Goal: Task Accomplishment & Management: Use online tool/utility

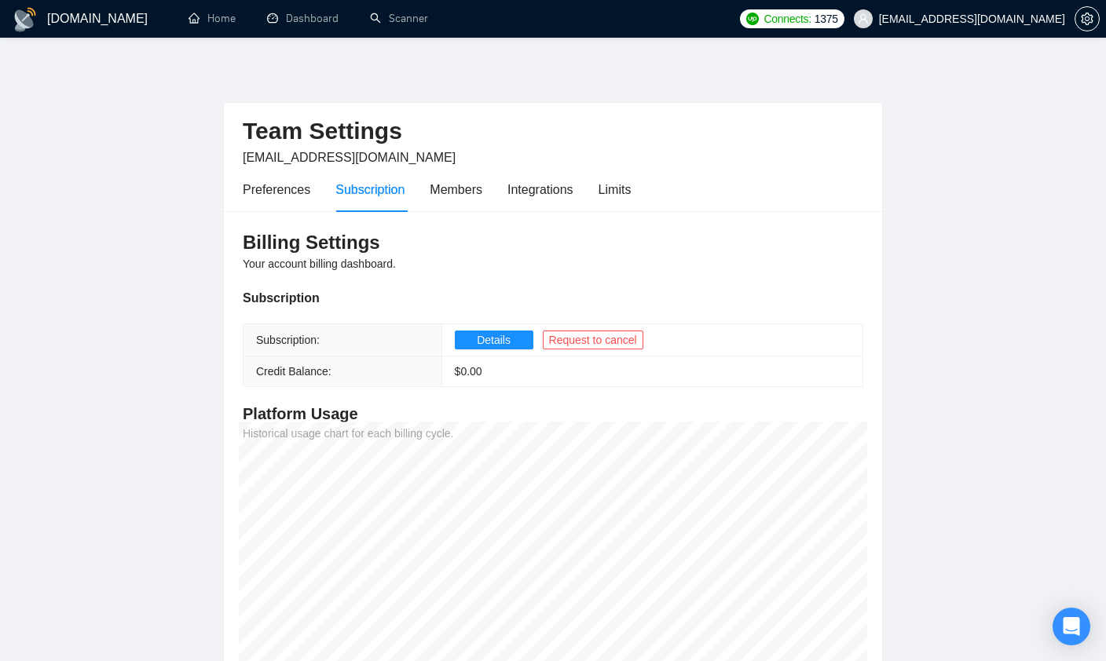
click at [626, 338] on span "Request to cancel" at bounding box center [593, 339] width 88 height 17
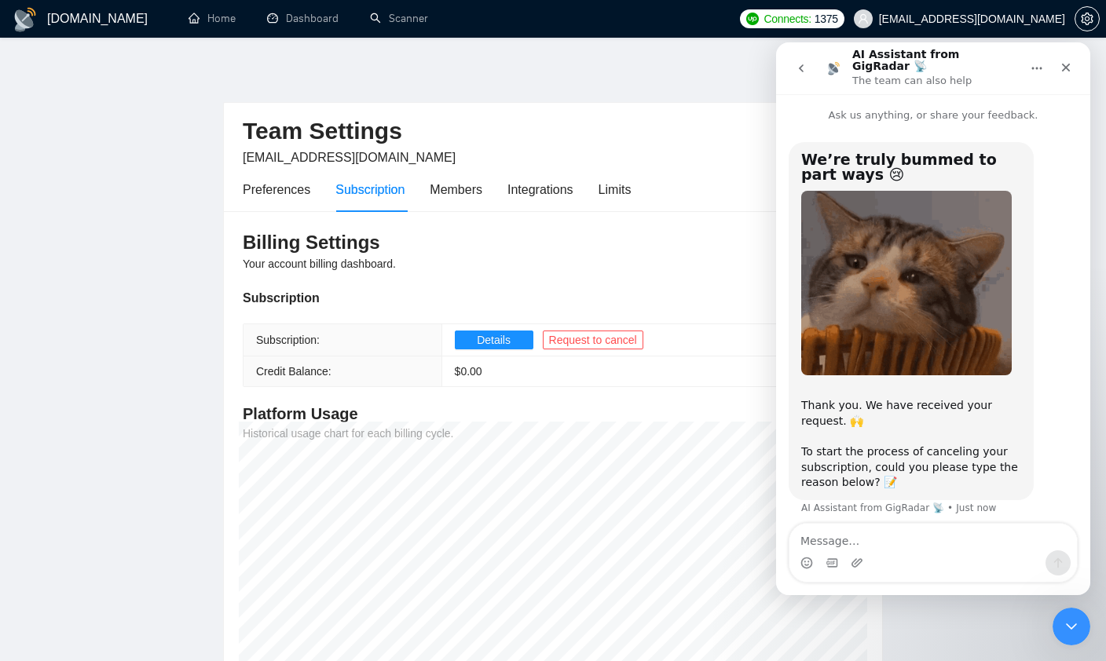
click at [1074, 53] on div "Close" at bounding box center [1066, 67] width 28 height 28
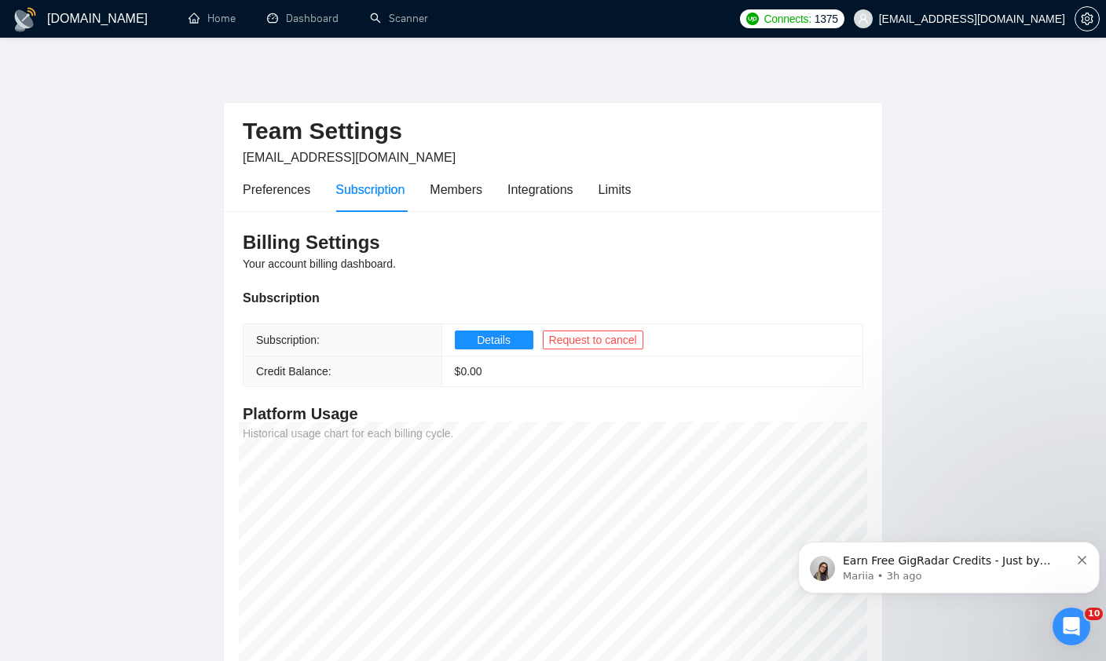
click at [514, 335] on button "Details" at bounding box center [494, 340] width 79 height 19
click at [272, 199] on div "Preferences" at bounding box center [277, 189] width 68 height 45
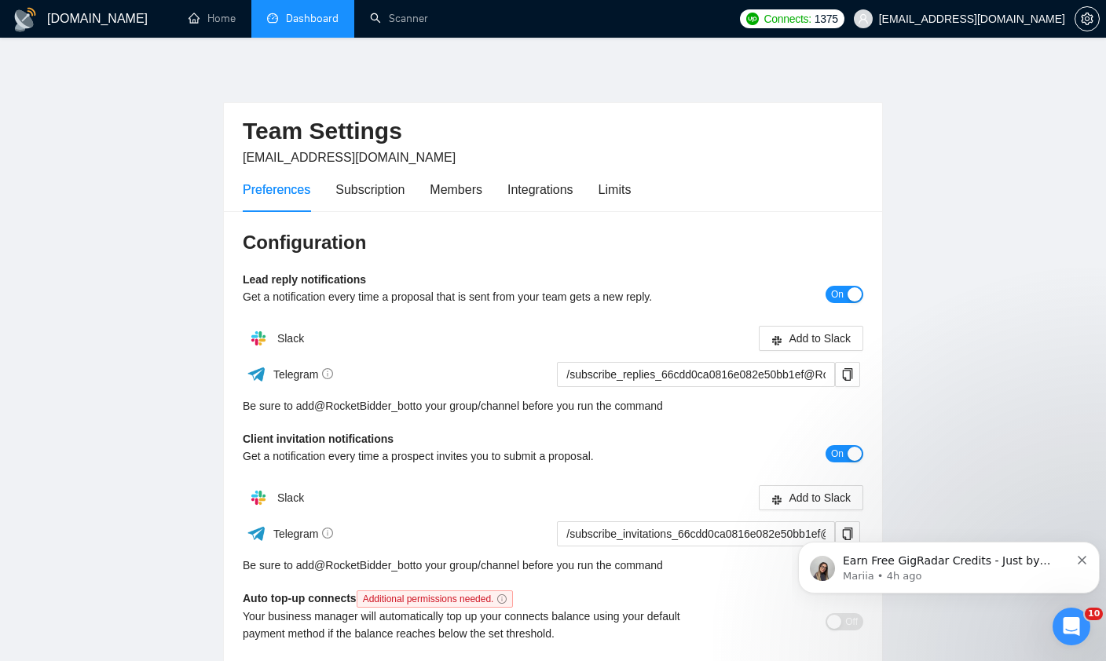
click at [276, 17] on link "Dashboard" at bounding box center [302, 18] width 71 height 13
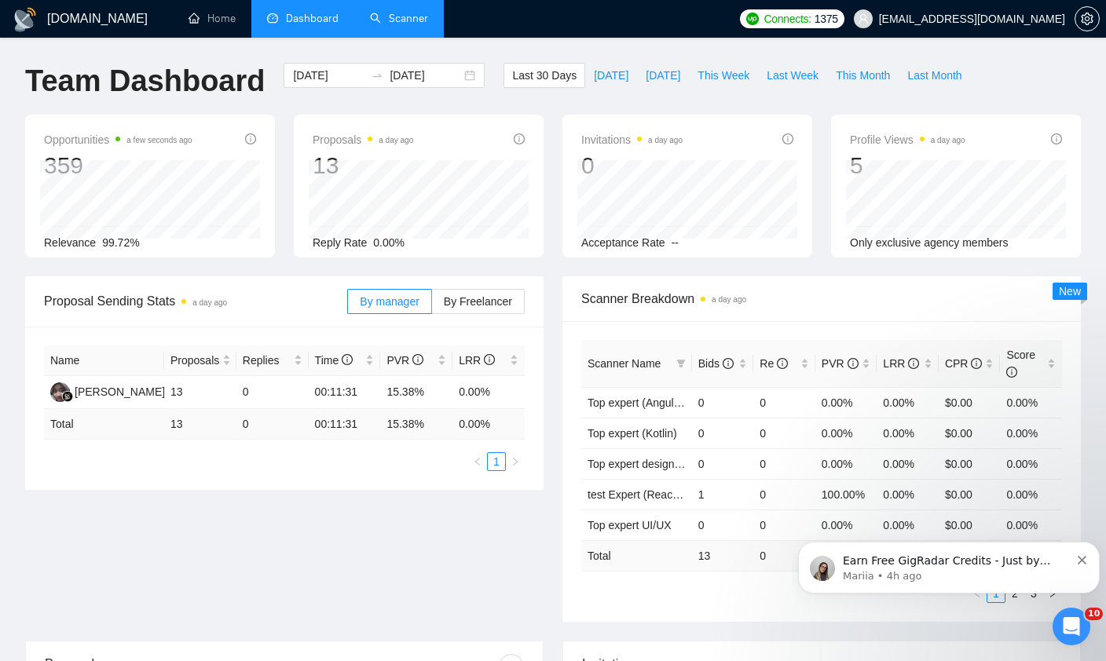
click at [407, 16] on link "Scanner" at bounding box center [399, 18] width 58 height 13
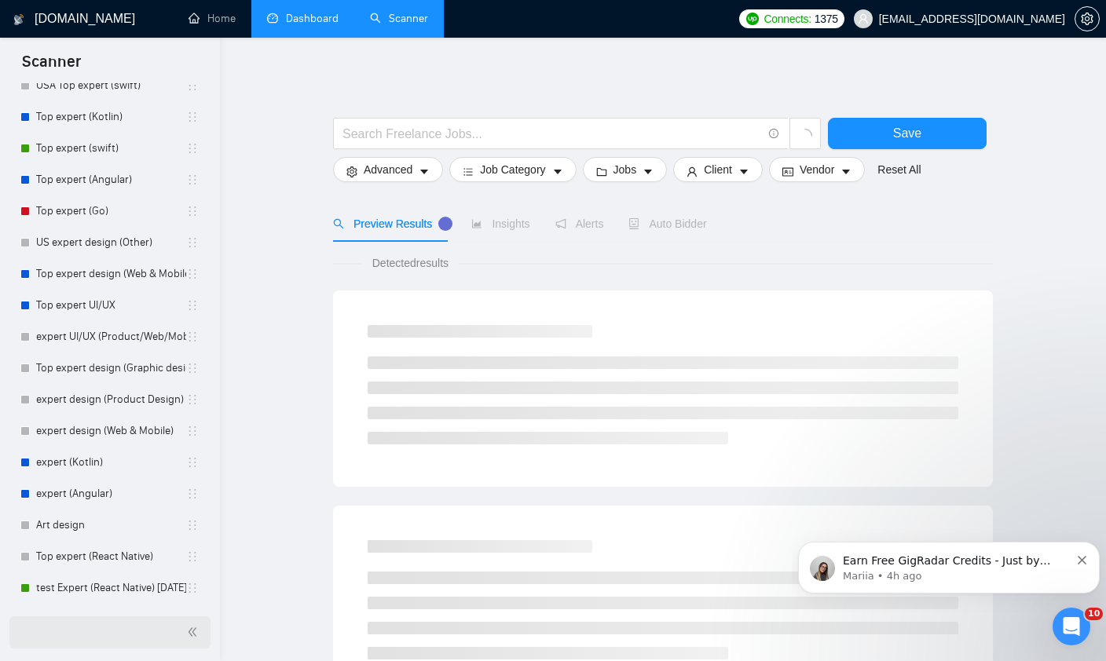
scroll to position [183, 0]
click at [89, 596] on link "test Expert (React Native) [DATE]" at bounding box center [111, 588] width 150 height 31
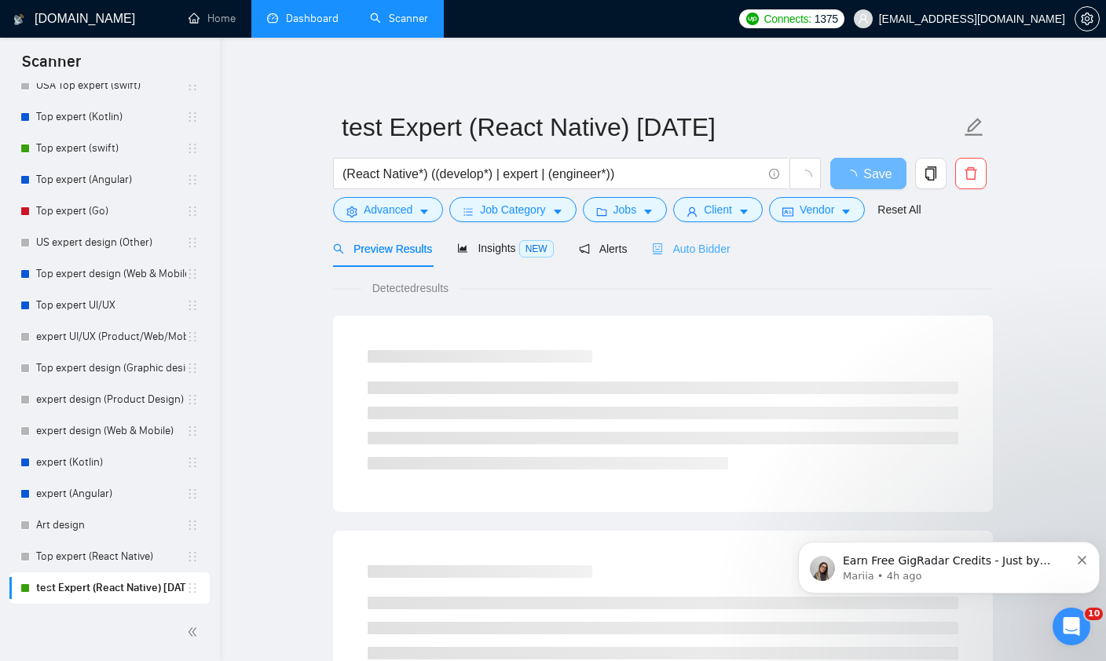
click at [723, 260] on div "Auto Bidder" at bounding box center [691, 248] width 78 height 37
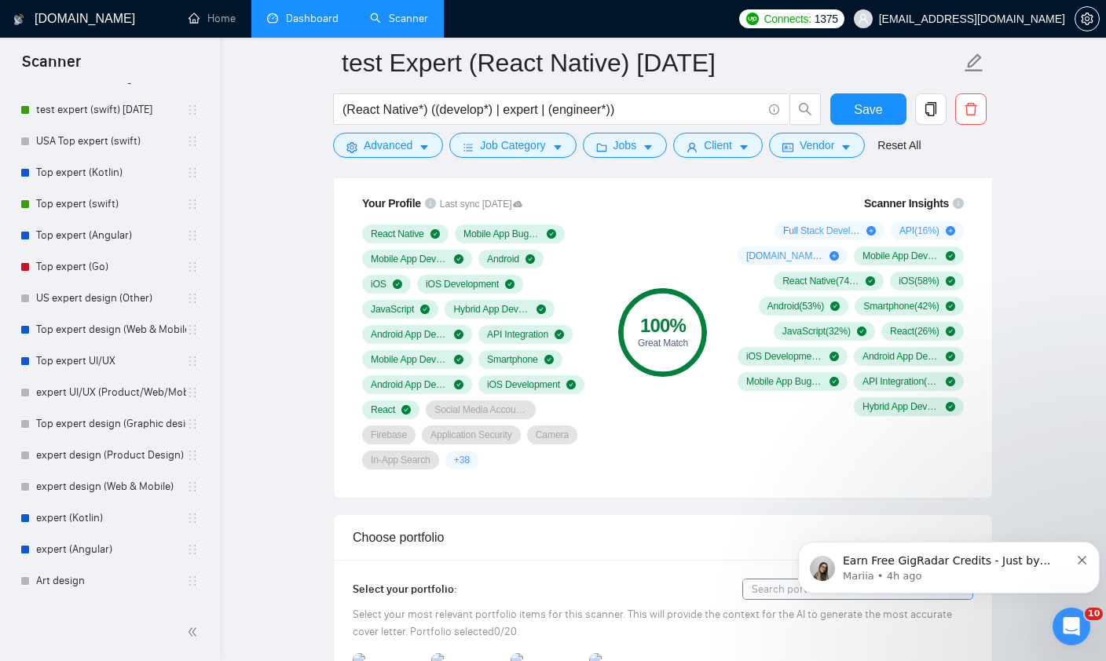
scroll to position [1093, 0]
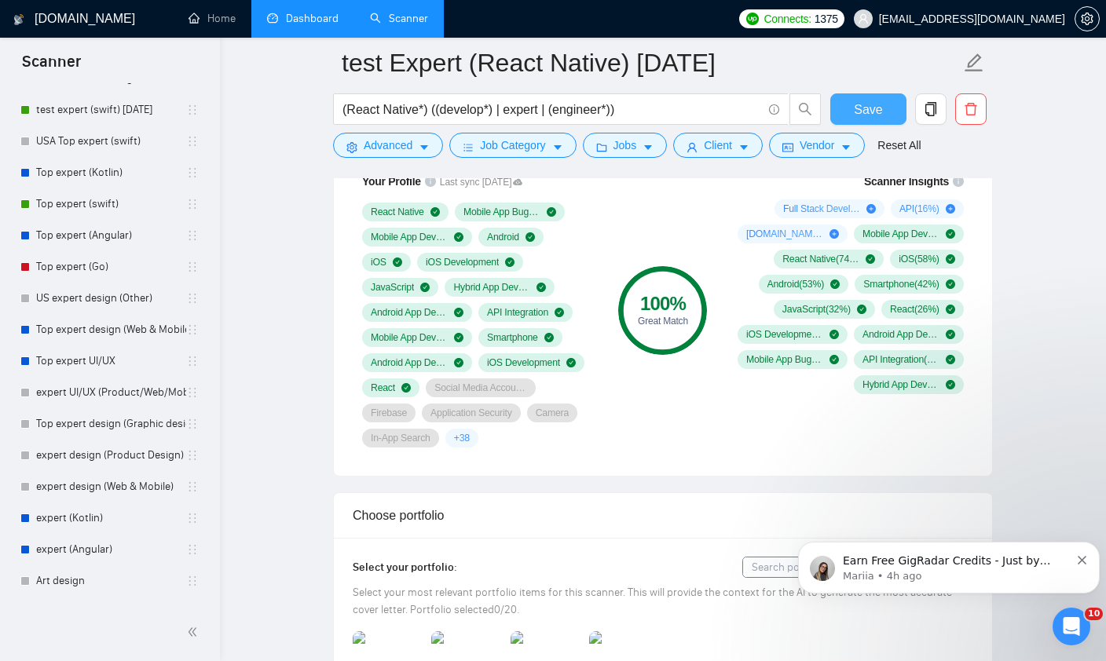
click at [865, 115] on span "Save" at bounding box center [868, 110] width 28 height 20
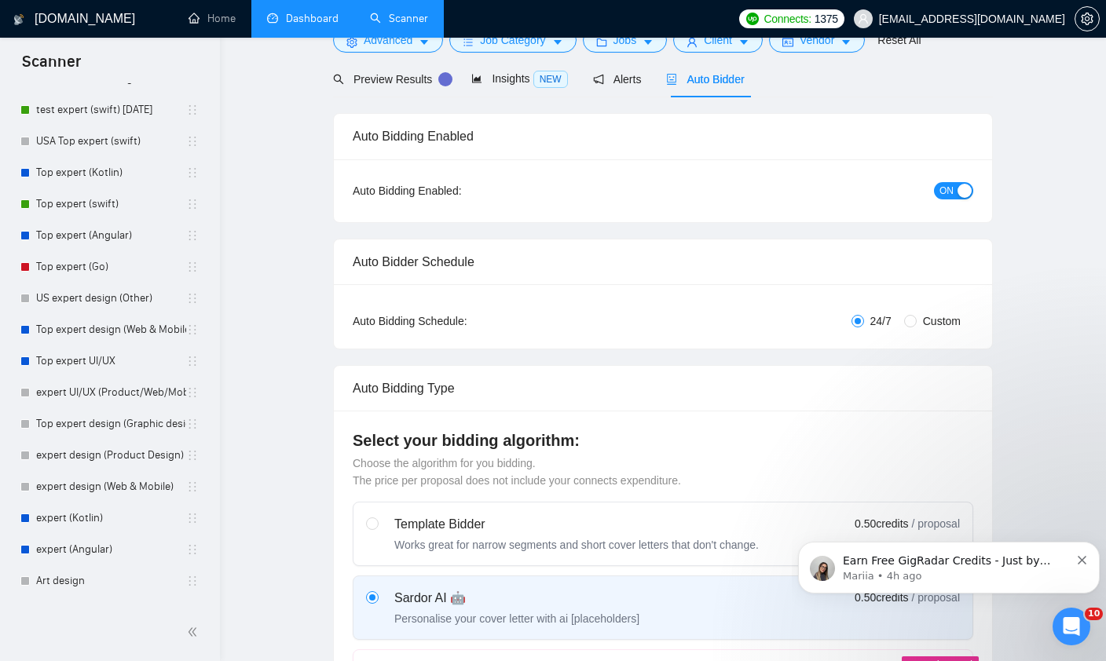
scroll to position [0, 0]
